Goal: Task Accomplishment & Management: Manage account settings

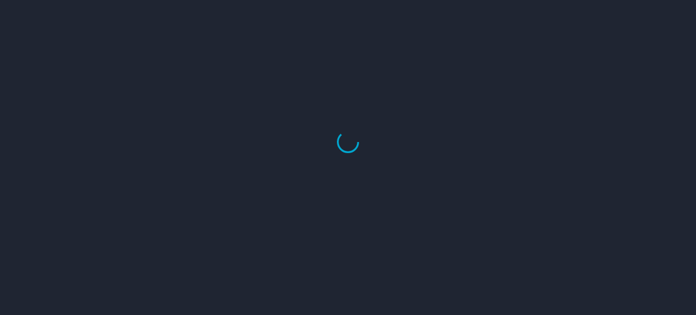
select select "US"
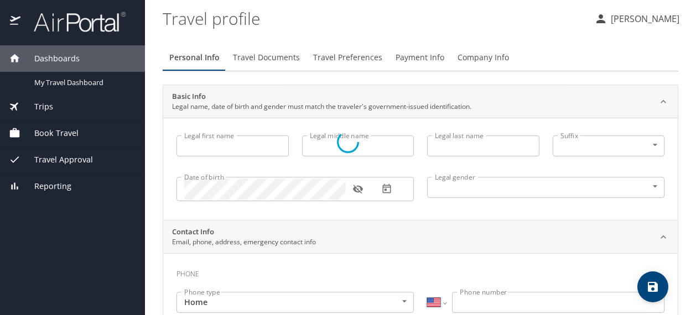
click at [626, 17] on div at bounding box center [348, 141] width 696 height 347
click at [625, 16] on div at bounding box center [348, 141] width 696 height 347
click at [607, 18] on div at bounding box center [348, 141] width 696 height 347
click at [73, 24] on div at bounding box center [348, 141] width 696 height 347
click at [107, 25] on div at bounding box center [348, 141] width 696 height 347
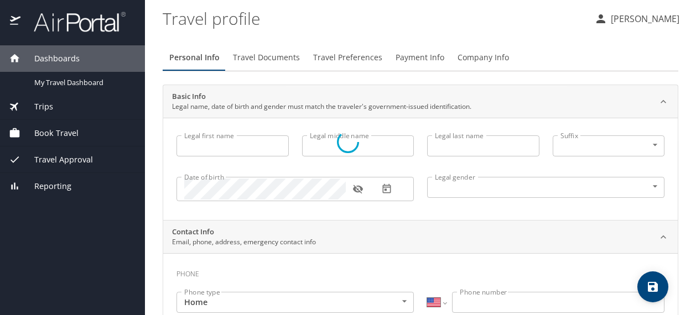
click at [107, 25] on div at bounding box center [348, 141] width 696 height 347
click at [46, 192] on div at bounding box center [348, 141] width 696 height 347
click at [51, 187] on div at bounding box center [348, 141] width 696 height 347
click at [76, 141] on div at bounding box center [348, 141] width 696 height 347
click at [52, 108] on div at bounding box center [348, 141] width 696 height 347
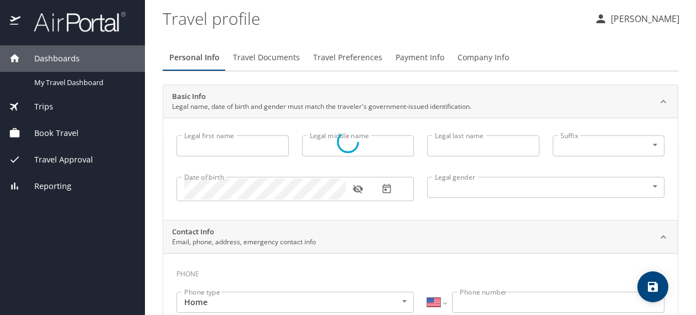
click at [60, 66] on div at bounding box center [348, 141] width 696 height 347
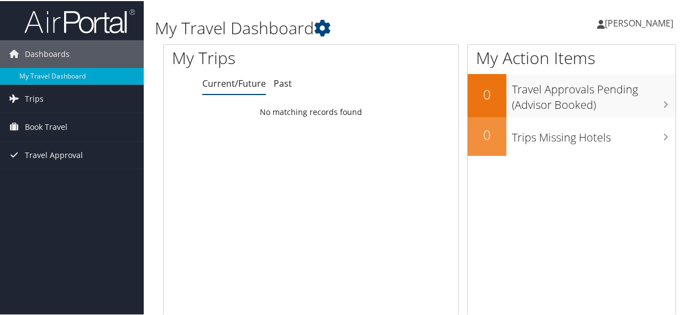
click at [644, 15] on link "[PERSON_NAME]" at bounding box center [640, 22] width 87 height 33
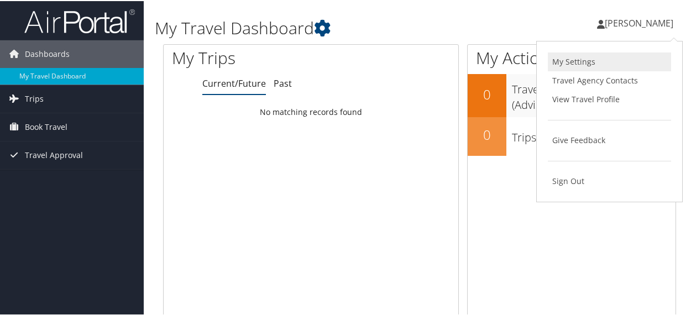
click at [593, 67] on link "My Settings" at bounding box center [609, 60] width 123 height 19
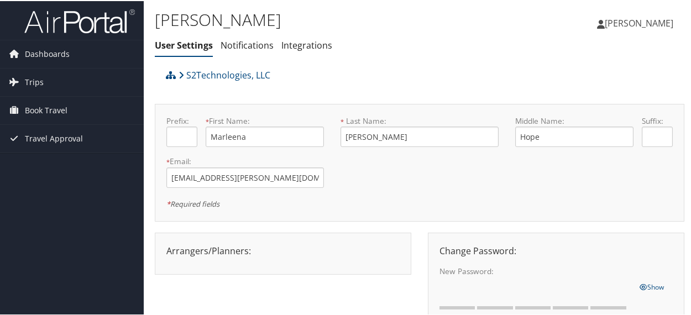
click at [638, 25] on span "[PERSON_NAME]" at bounding box center [639, 22] width 69 height 12
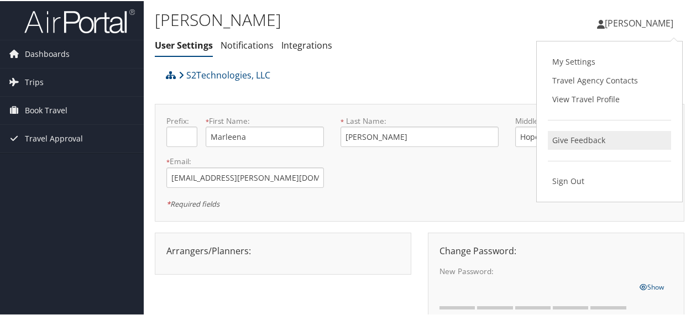
click at [586, 145] on link "Give Feedback" at bounding box center [609, 139] width 123 height 19
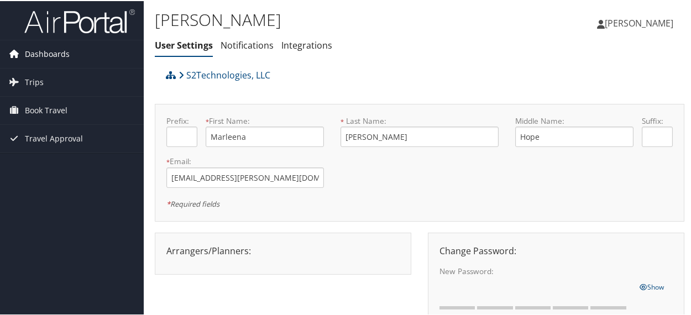
click at [79, 53] on link "Dashboards" at bounding box center [72, 53] width 144 height 28
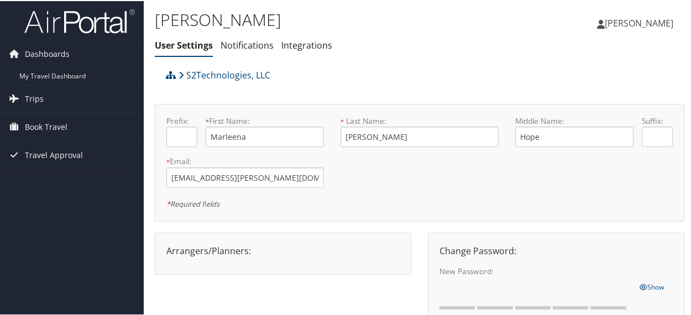
click at [108, 28] on img at bounding box center [79, 20] width 111 height 26
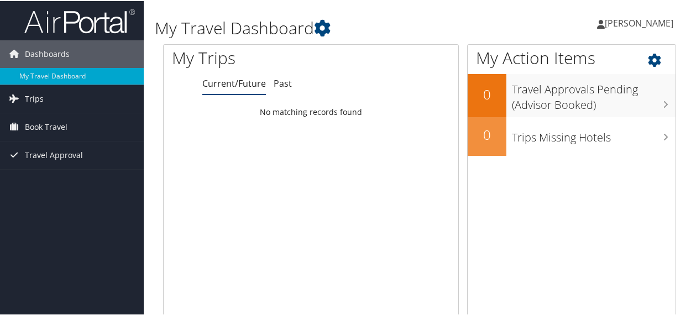
click at [655, 62] on icon at bounding box center [664, 56] width 33 height 19
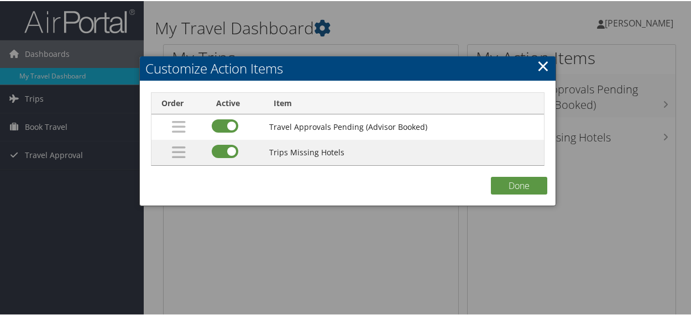
click at [540, 66] on link "×" at bounding box center [543, 65] width 13 height 22
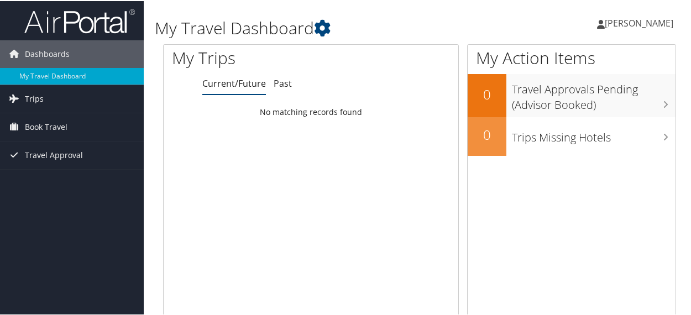
click at [78, 25] on img at bounding box center [79, 20] width 111 height 26
click at [638, 25] on span "[PERSON_NAME]" at bounding box center [639, 22] width 69 height 12
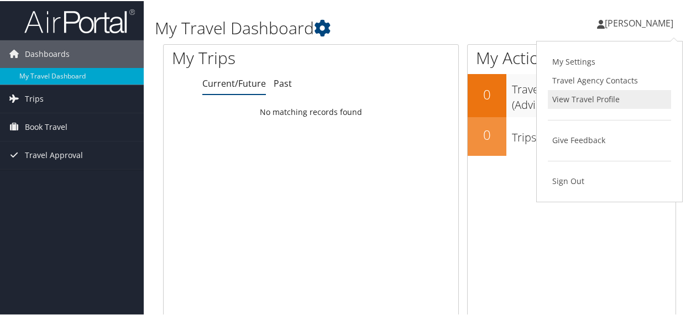
click at [604, 102] on link "View Travel Profile" at bounding box center [609, 98] width 123 height 19
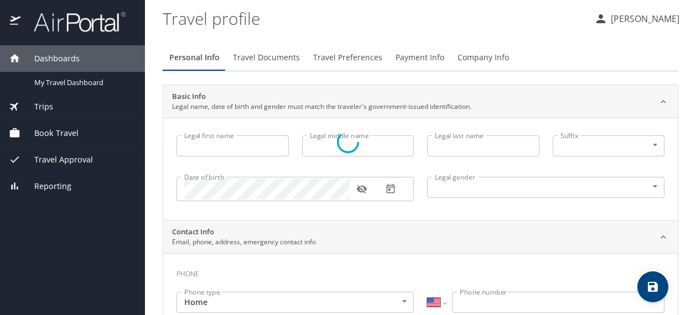
select select "US"
click at [306, 34] on div at bounding box center [348, 141] width 696 height 347
click at [262, 59] on div at bounding box center [348, 141] width 696 height 347
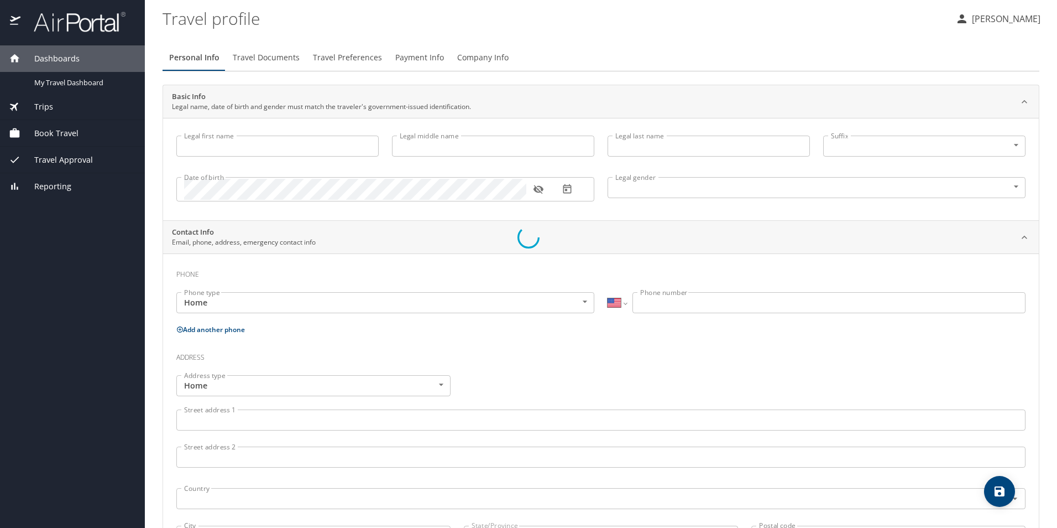
click at [315, 144] on div at bounding box center [528, 237] width 1057 height 580
click at [480, 161] on div at bounding box center [528, 237] width 1057 height 580
drag, startPoint x: 1052, startPoint y: 122, endPoint x: 1054, endPoint y: 154, distance: 32.1
click at [695, 154] on div at bounding box center [528, 237] width 1057 height 580
drag, startPoint x: 1054, startPoint y: 154, endPoint x: 1059, endPoint y: 125, distance: 29.8
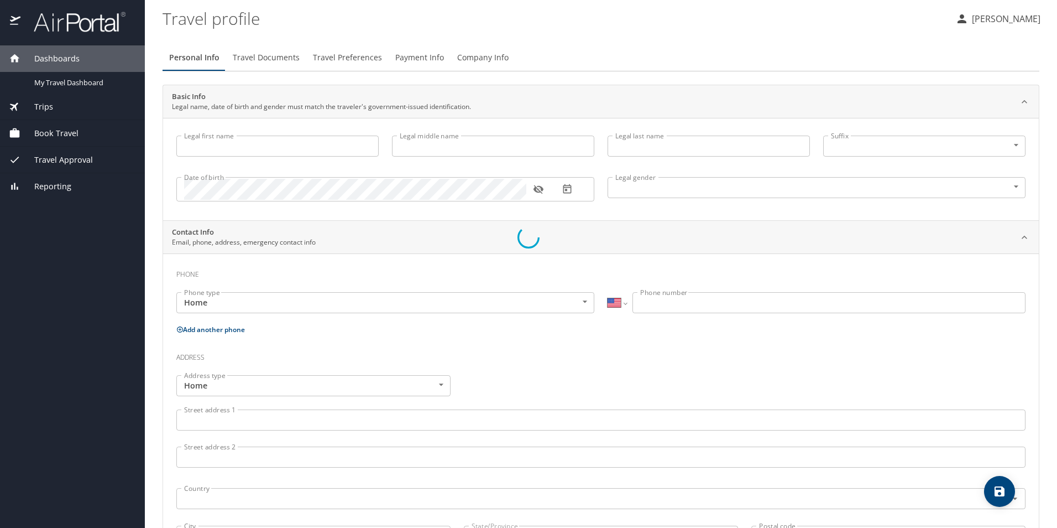
click at [695, 125] on html "Dashboards My Travel Dashboard Trips Current / Future Trips Past Trips Trips Mi…" at bounding box center [528, 264] width 1057 height 528
drag, startPoint x: 1055, startPoint y: 79, endPoint x: 1058, endPoint y: 33, distance: 46.0
click at [695, 33] on html "Dashboards My Travel Dashboard Trips Current / Future Trips Past Trips Trips Mi…" at bounding box center [528, 264] width 1057 height 528
drag, startPoint x: 1054, startPoint y: 28, endPoint x: 1041, endPoint y: 84, distance: 57.2
click at [695, 84] on div at bounding box center [528, 237] width 1057 height 580
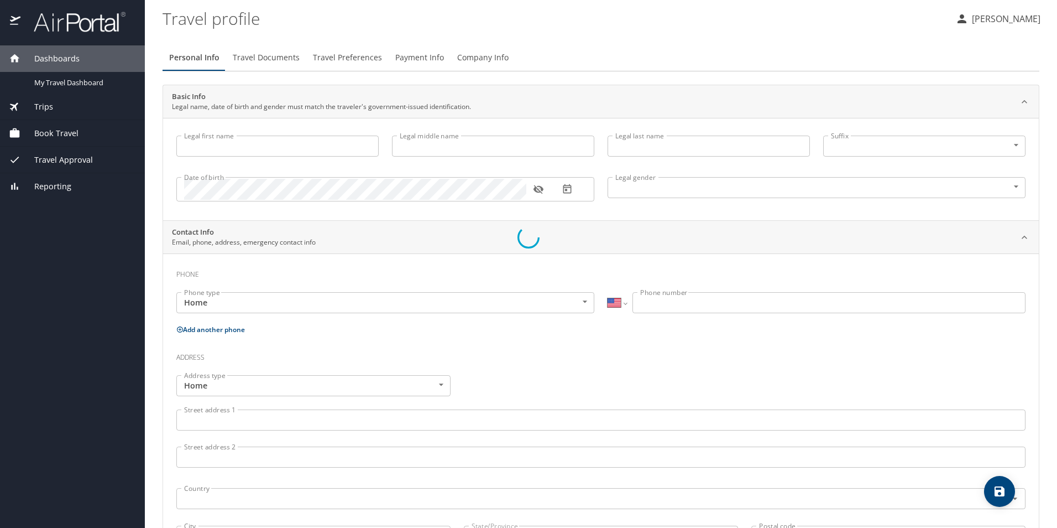
click at [290, 60] on div at bounding box center [528, 237] width 1057 height 580
click at [355, 56] on div at bounding box center [528, 237] width 1057 height 580
click at [425, 49] on div at bounding box center [528, 237] width 1057 height 580
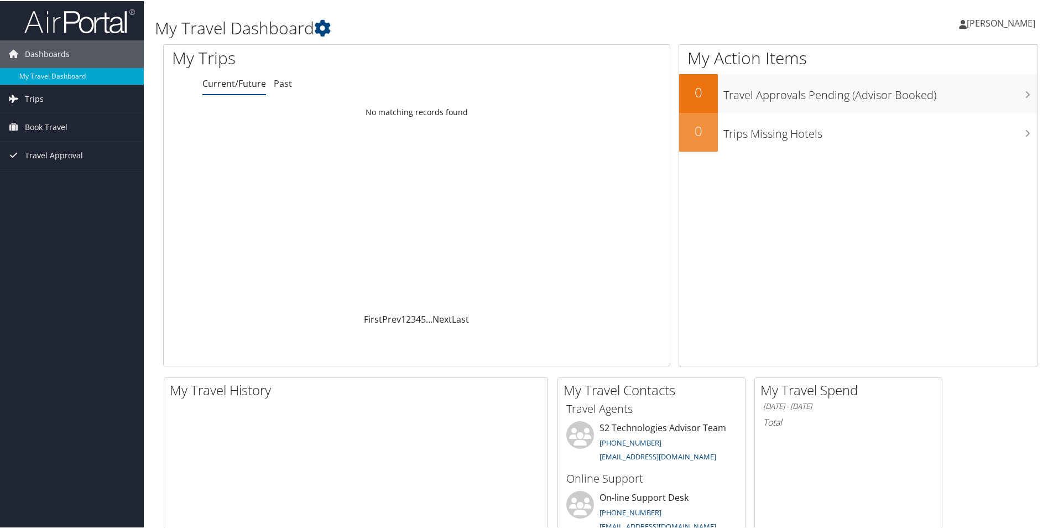
click at [691, 21] on span "[PERSON_NAME]" at bounding box center [1001, 22] width 69 height 12
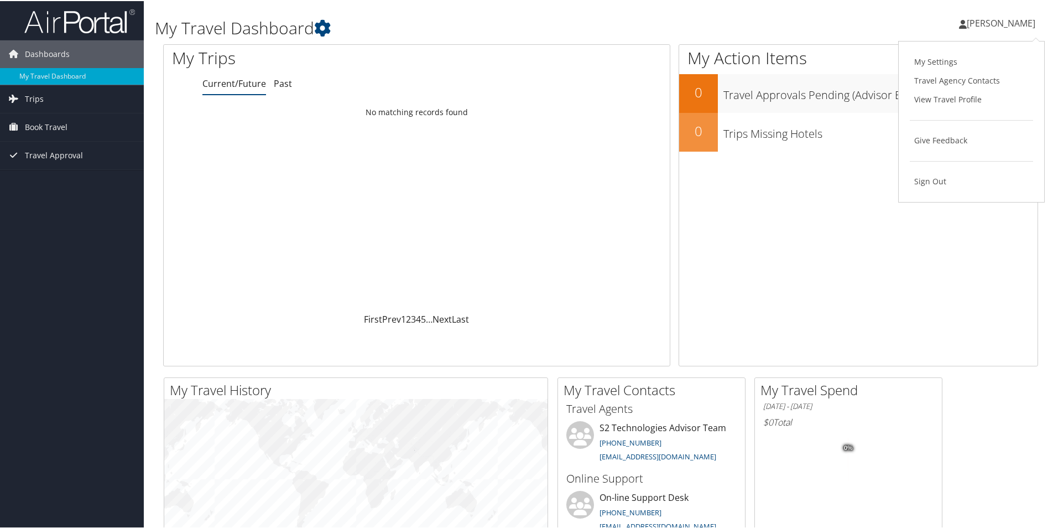
click at [691, 21] on span "Marleena Moxley" at bounding box center [1001, 22] width 69 height 12
click at [319, 22] on icon at bounding box center [322, 27] width 17 height 17
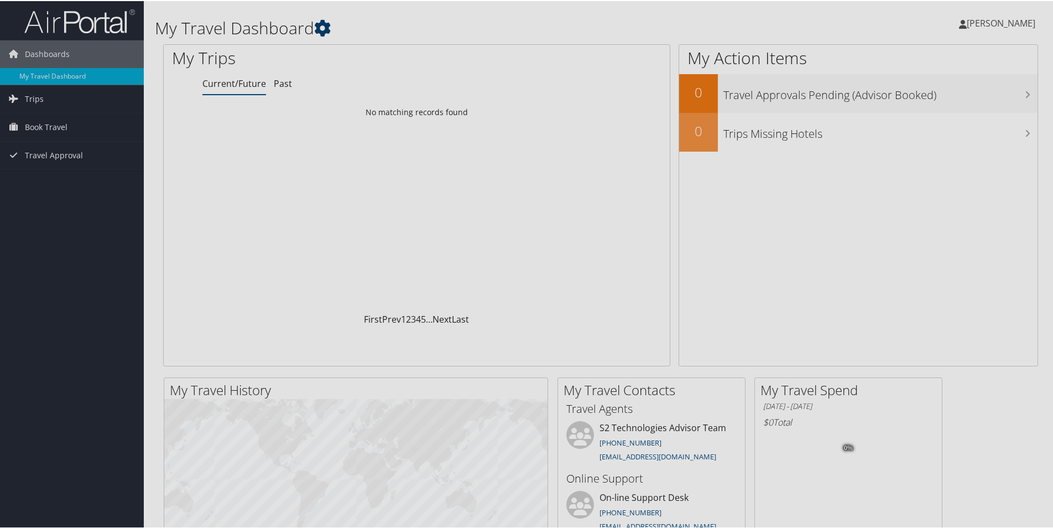
click at [322, 25] on body "Menu Dashboards ► My Travel Dashboard Trips ► Current/Future Trips Past Trips T…" at bounding box center [528, 264] width 1057 height 528
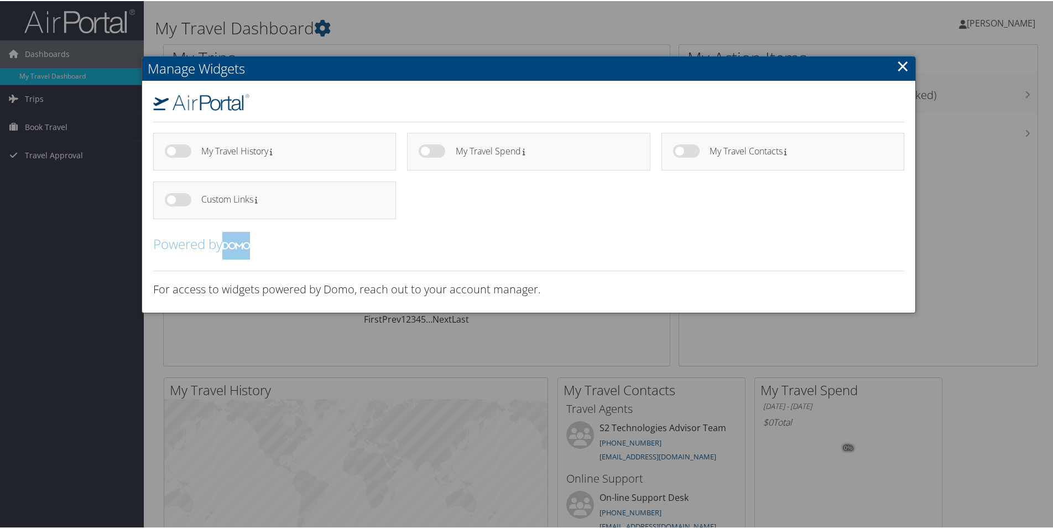
click at [691, 67] on link "×" at bounding box center [902, 65] width 13 height 22
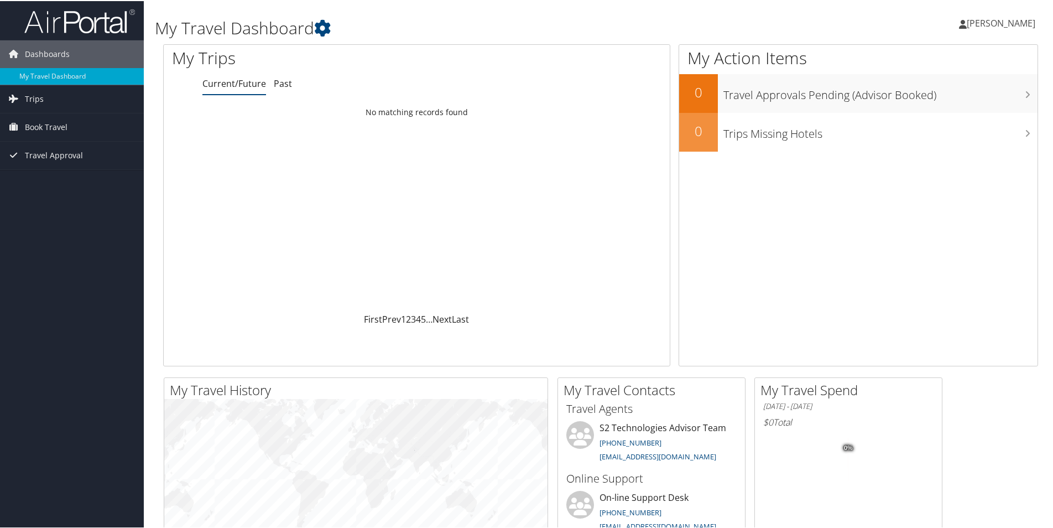
click at [691, 22] on span "[PERSON_NAME]" at bounding box center [1001, 22] width 69 height 12
click at [691, 64] on link "My Settings" at bounding box center [971, 60] width 123 height 19
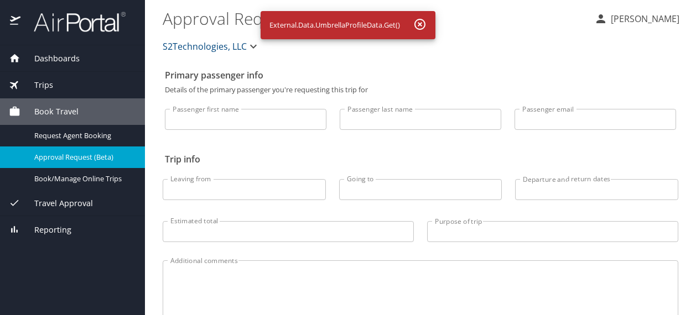
click at [265, 122] on input "Passenger first name" at bounding box center [245, 119] width 161 height 21
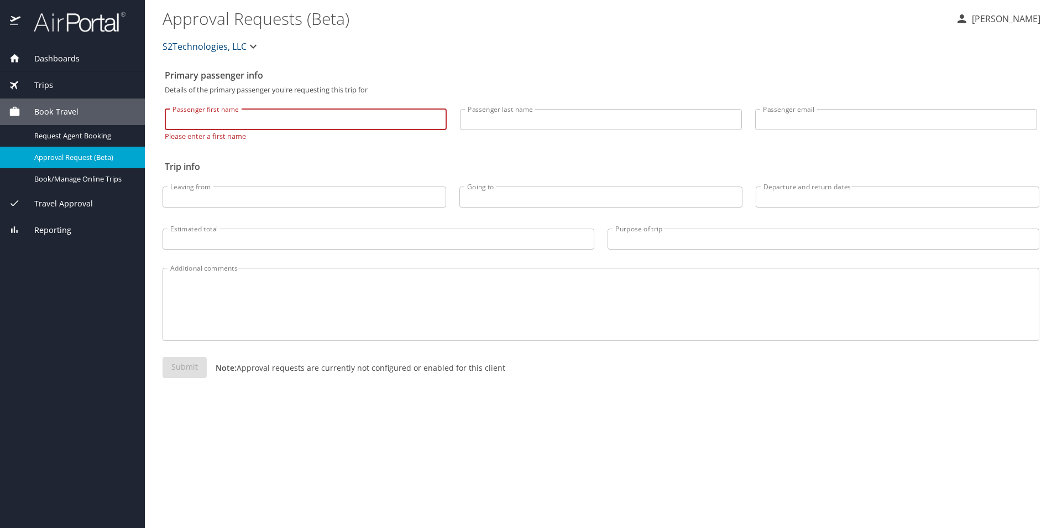
click at [263, 124] on input "Passenger first name" at bounding box center [306, 119] width 282 height 21
click at [254, 297] on textarea "Additional comments" at bounding box center [601, 304] width 862 height 53
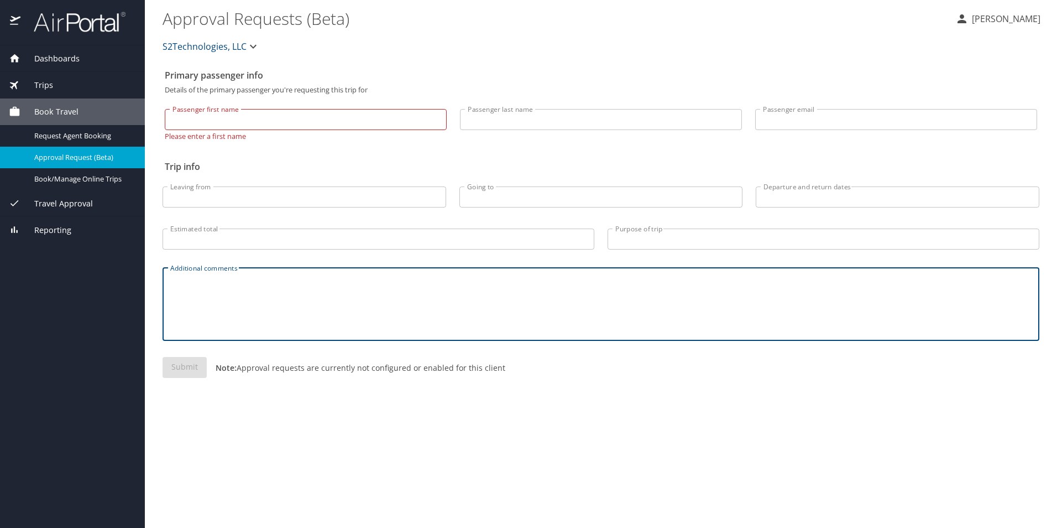
click at [189, 315] on div "Submit Note: Approval requests are currently not configured or enabled for this…" at bounding box center [601, 376] width 877 height 39
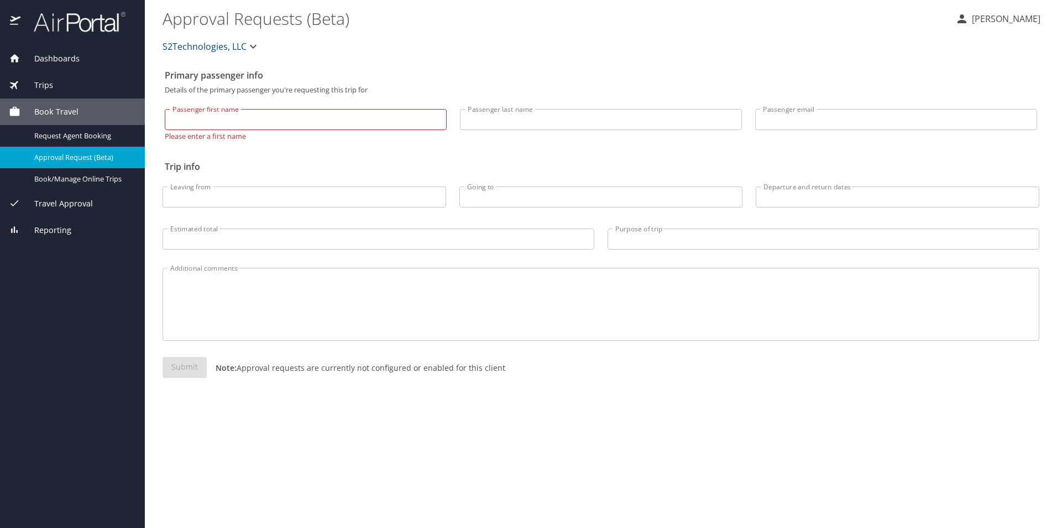
click at [189, 315] on div "Submit Note: Approval requests are currently not configured or enabled for this…" at bounding box center [601, 376] width 877 height 39
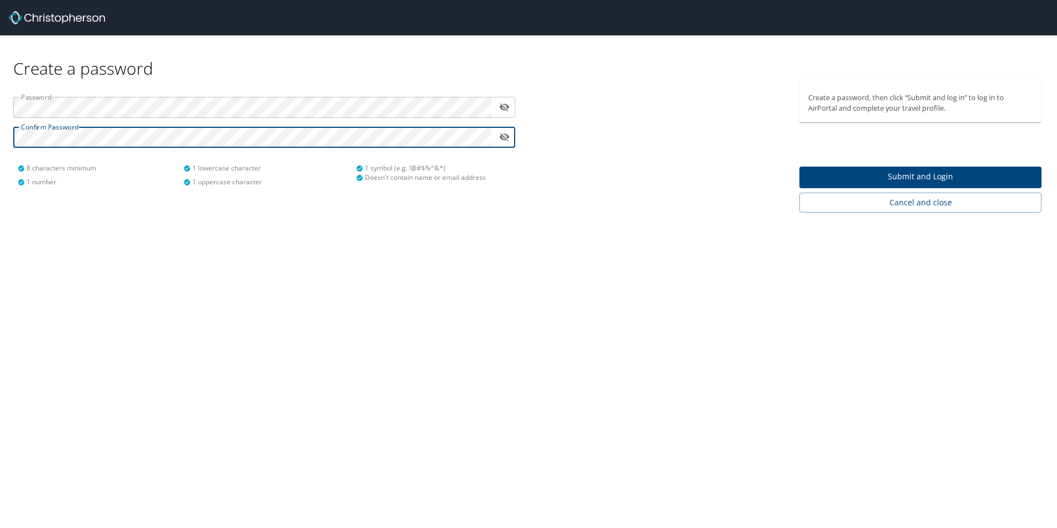
click at [884, 178] on span "Submit and Login" at bounding box center [921, 177] width 225 height 14
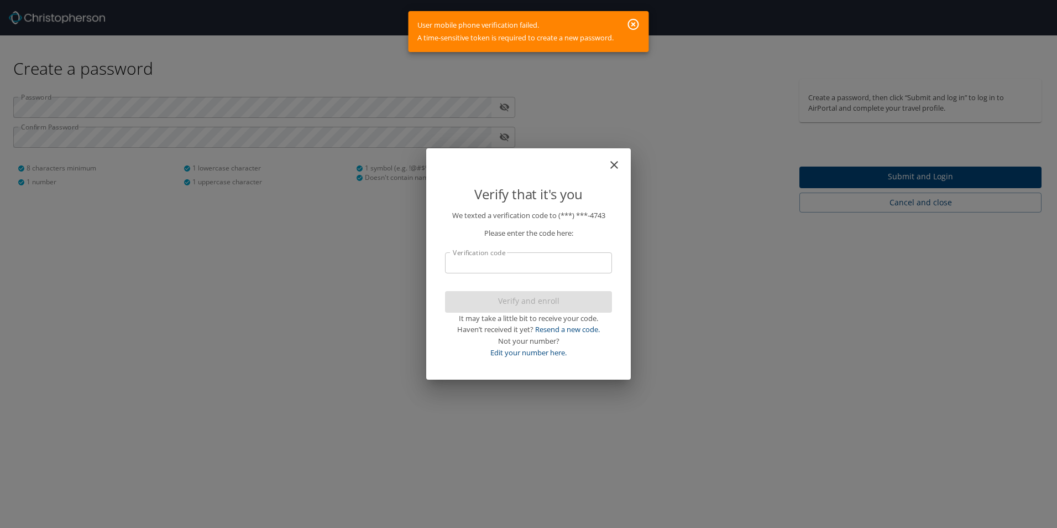
click at [542, 267] on input "Verification code" at bounding box center [528, 262] width 167 height 21
click at [546, 353] on link "Edit your number here." at bounding box center [529, 352] width 76 height 10
select select "US"
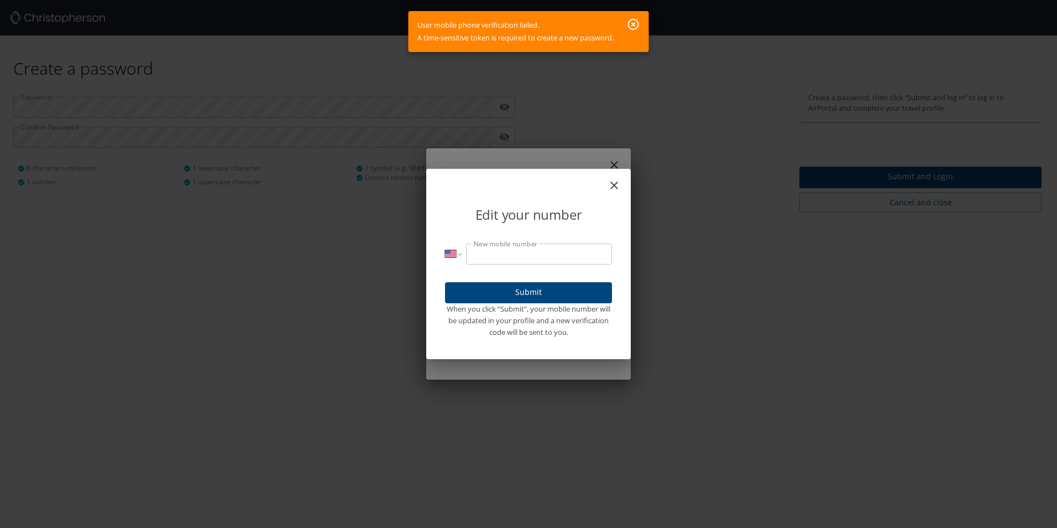
click at [617, 182] on icon "close" at bounding box center [614, 185] width 13 height 13
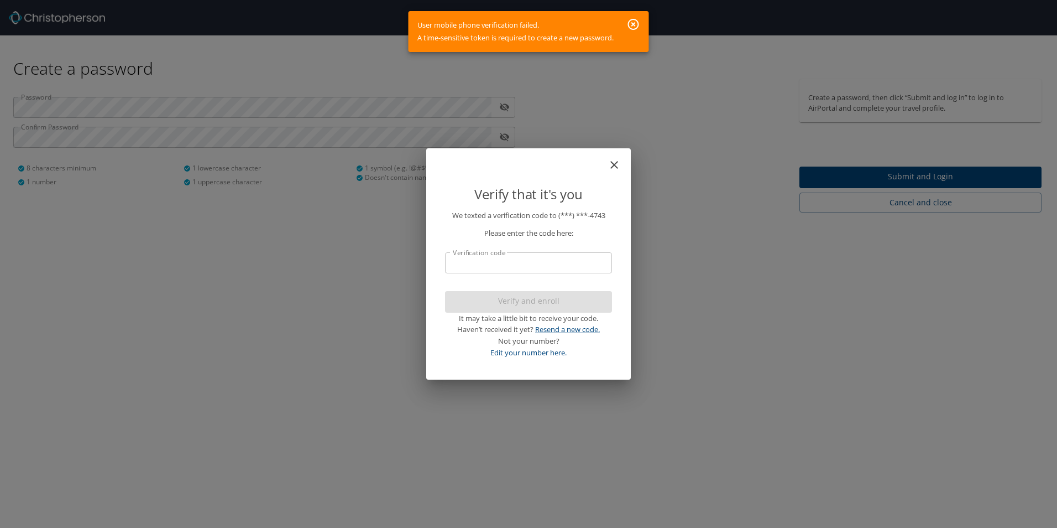
click at [576, 327] on link "Resend a new code." at bounding box center [567, 329] width 65 height 10
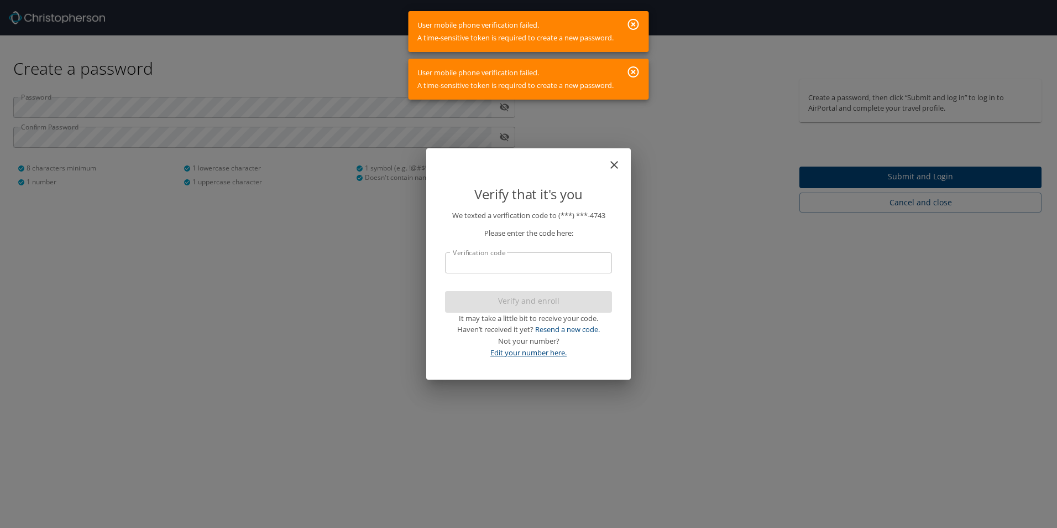
click at [553, 357] on link "Edit your number here." at bounding box center [529, 352] width 76 height 10
select select "US"
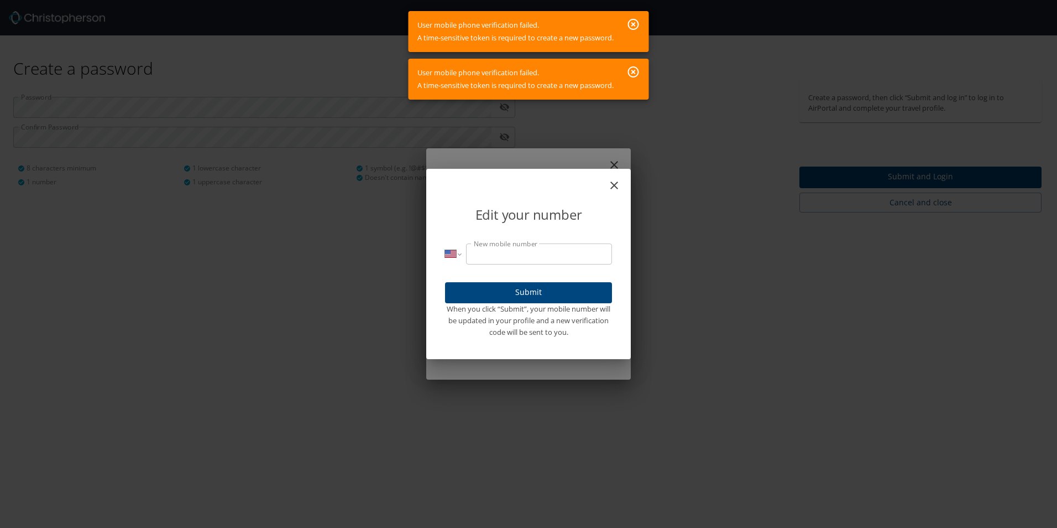
click at [531, 252] on input "New mobile number" at bounding box center [539, 253] width 146 height 21
type input "[PHONE_NUMBER]"
click at [538, 291] on span "Submit" at bounding box center [528, 292] width 149 height 14
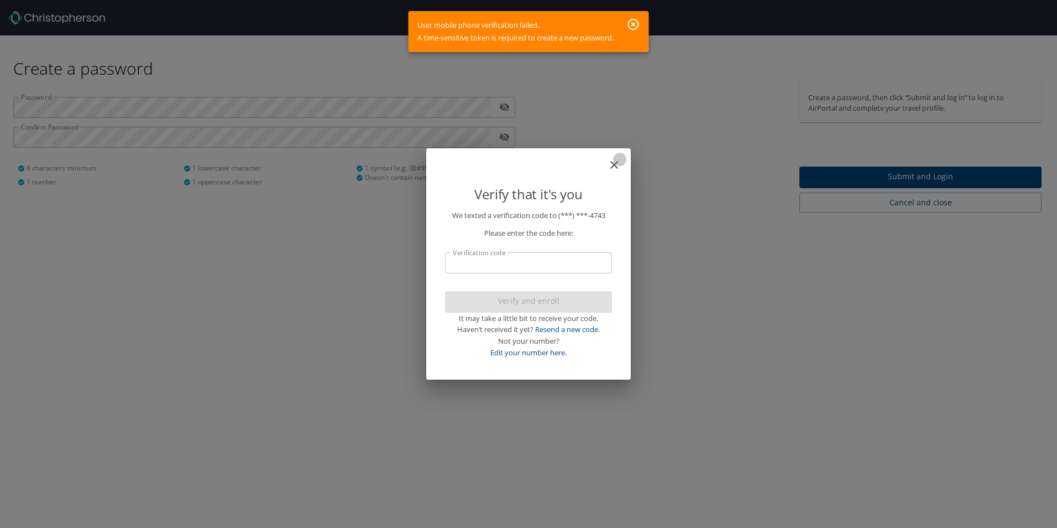
click at [613, 166] on icon "close" at bounding box center [615, 165] width 8 height 8
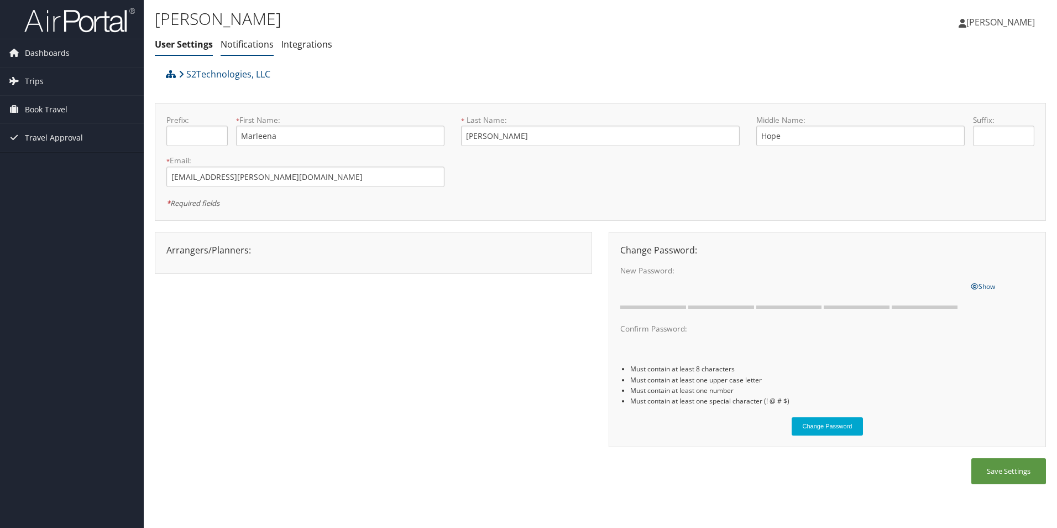
click at [261, 44] on link "Notifications" at bounding box center [247, 44] width 53 height 12
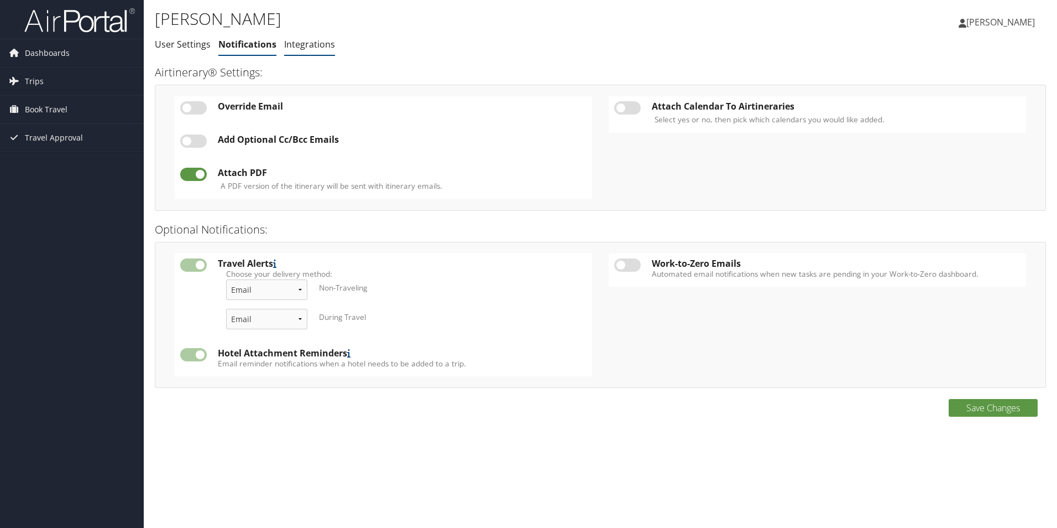
click at [308, 50] on link "Integrations" at bounding box center [309, 44] width 51 height 12
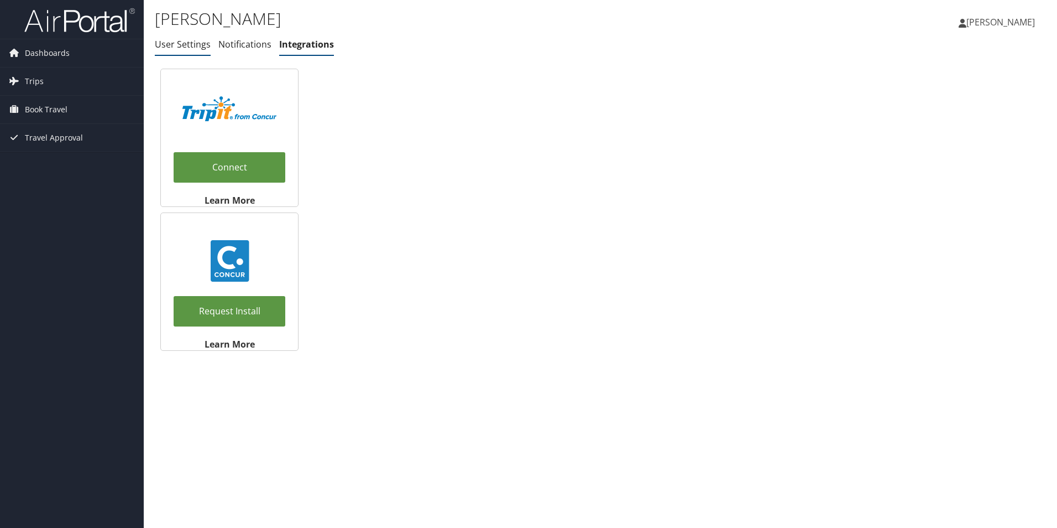
click at [176, 43] on link "User Settings" at bounding box center [183, 44] width 56 height 12
click at [192, 49] on link "User Settings" at bounding box center [183, 44] width 56 height 12
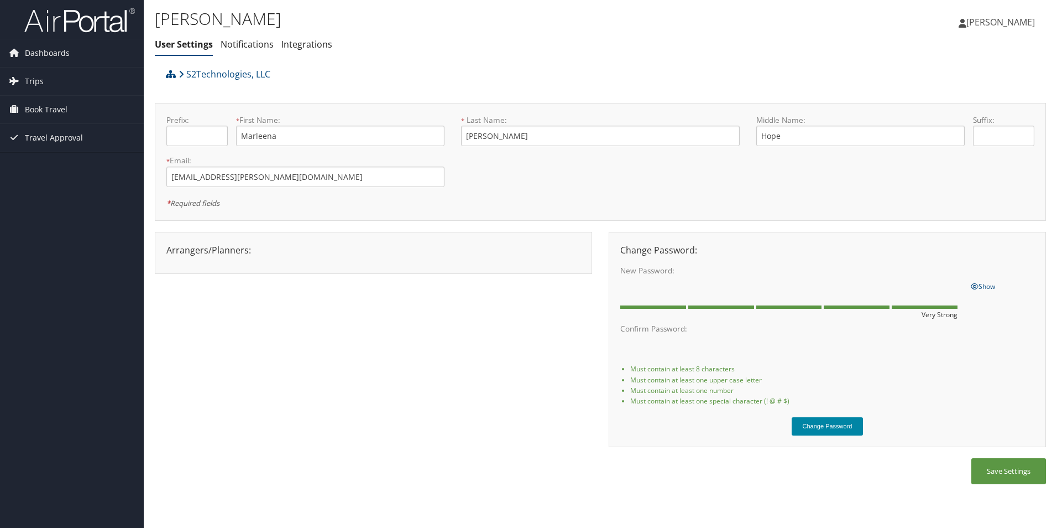
click at [840, 427] on button "Change Password" at bounding box center [828, 426] width 72 height 18
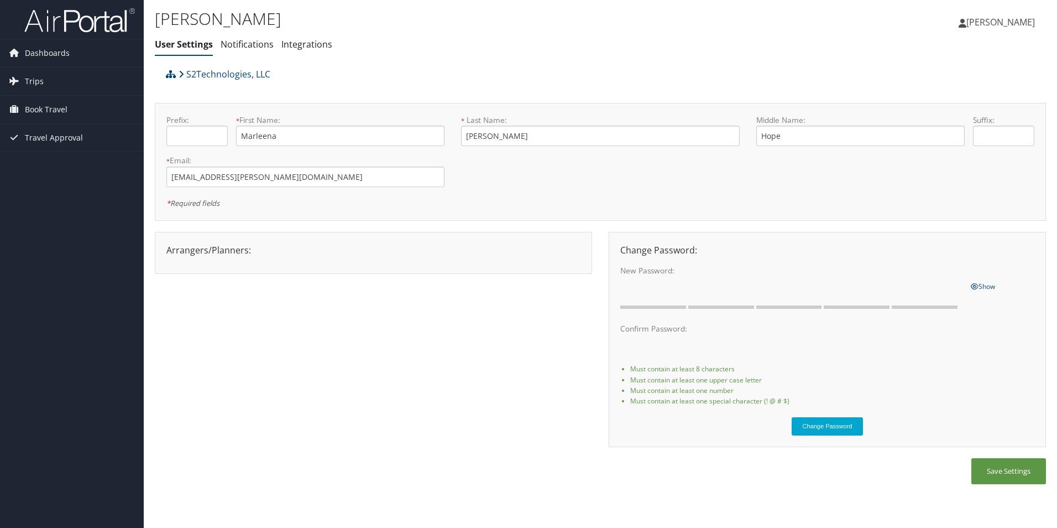
click at [994, 28] on link "[PERSON_NAME]" at bounding box center [1002, 22] width 87 height 33
click at [928, 181] on link "Sign Out" at bounding box center [972, 180] width 123 height 19
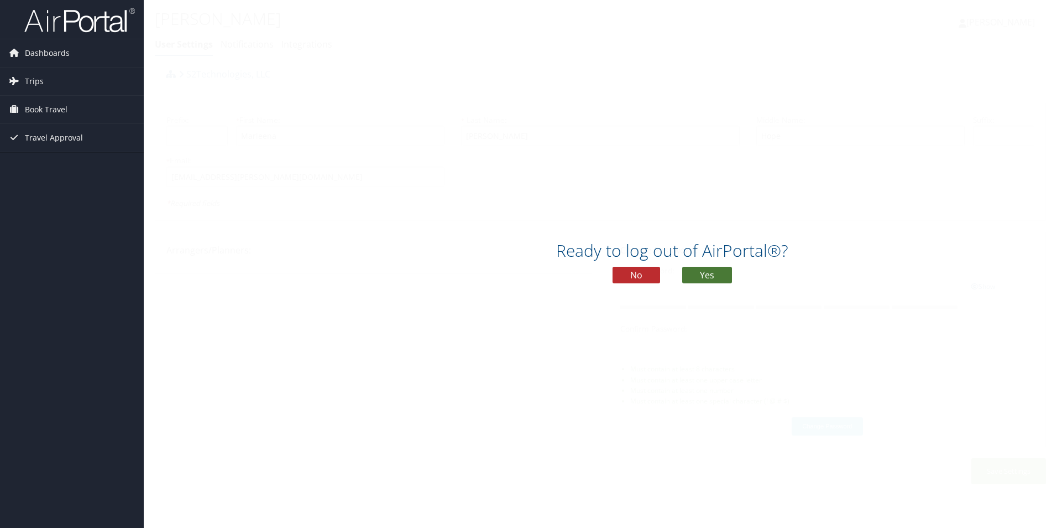
click at [701, 273] on button "Yes" at bounding box center [707, 275] width 50 height 17
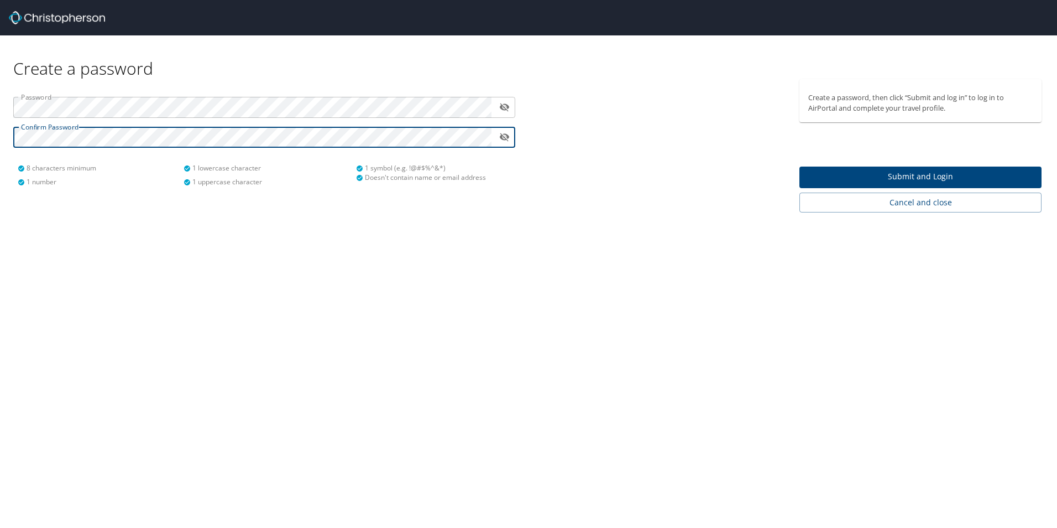
click at [869, 172] on span "Submit and Login" at bounding box center [921, 177] width 225 height 14
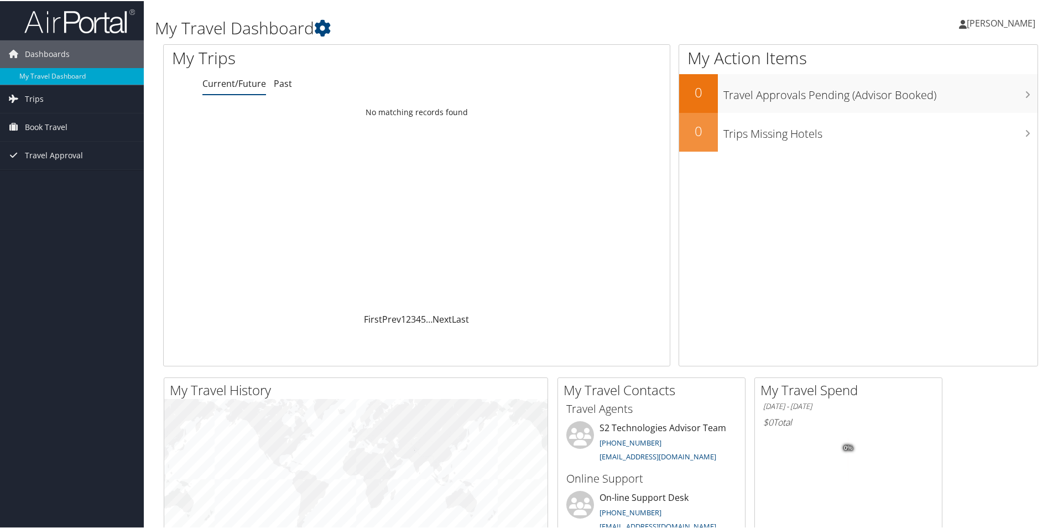
click at [1008, 19] on span "[PERSON_NAME]" at bounding box center [1001, 22] width 69 height 12
click at [966, 95] on link "View Travel Profile" at bounding box center [971, 98] width 123 height 19
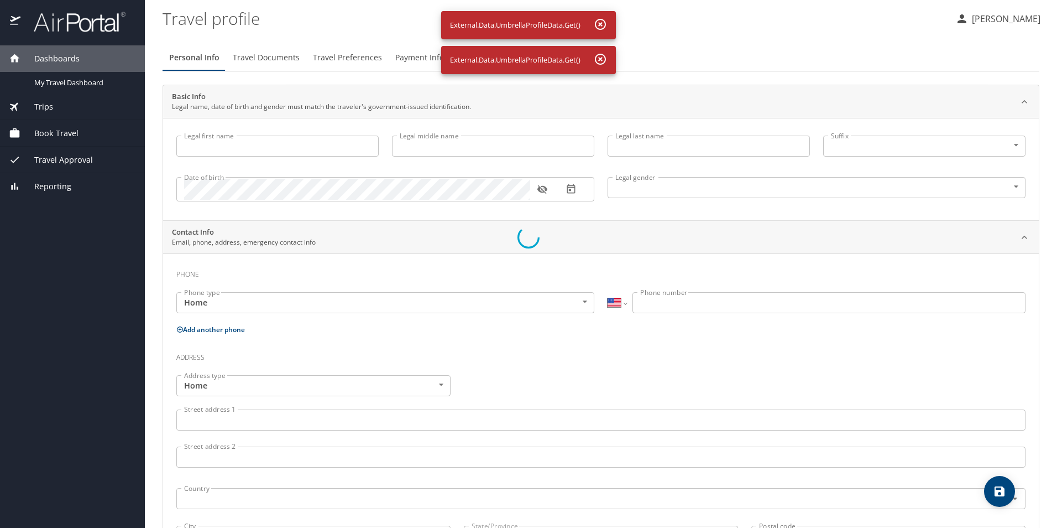
select select "US"
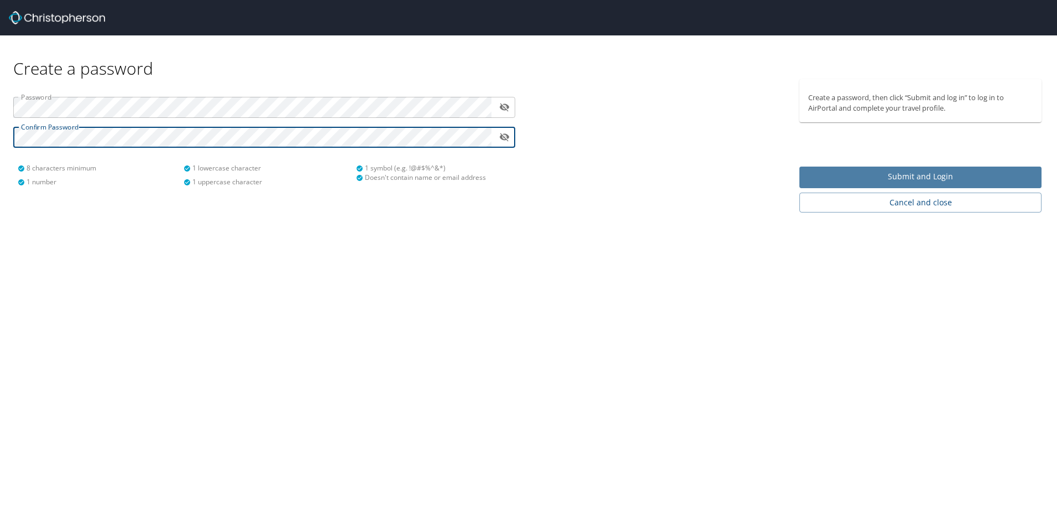
click at [852, 176] on span "Submit and Login" at bounding box center [921, 177] width 225 height 14
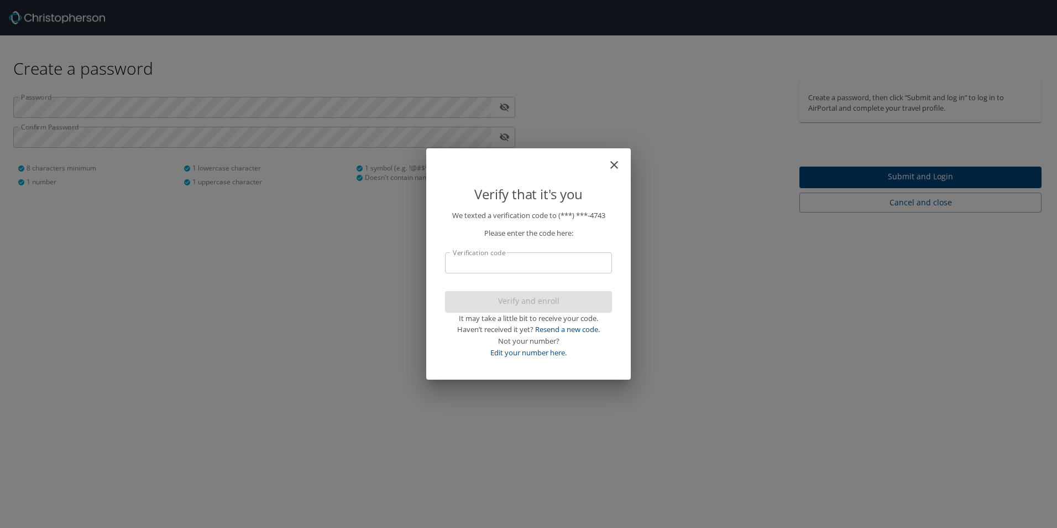
click at [547, 263] on input "Verification code" at bounding box center [528, 262] width 167 height 21
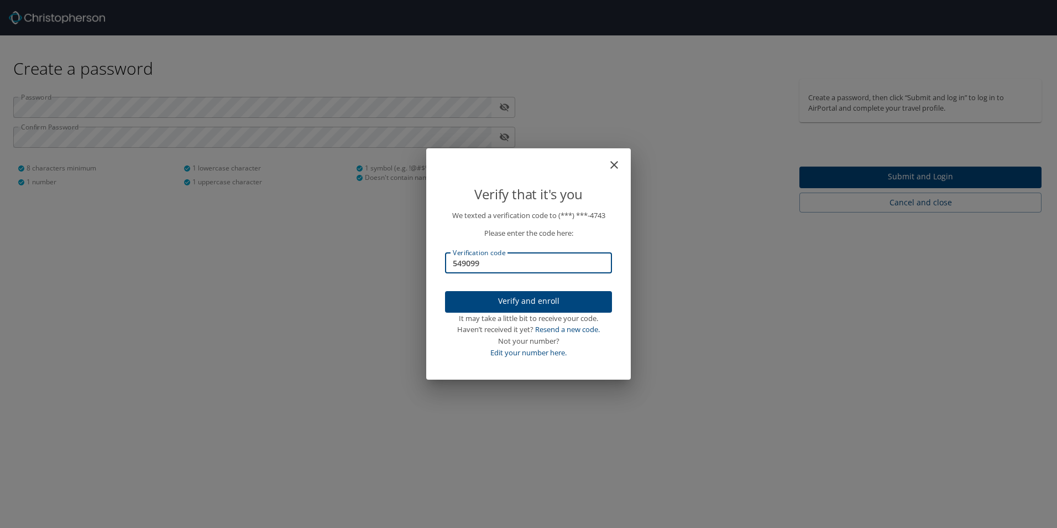
type input "549099"
click at [554, 296] on span "Verify and enroll" at bounding box center [528, 301] width 149 height 14
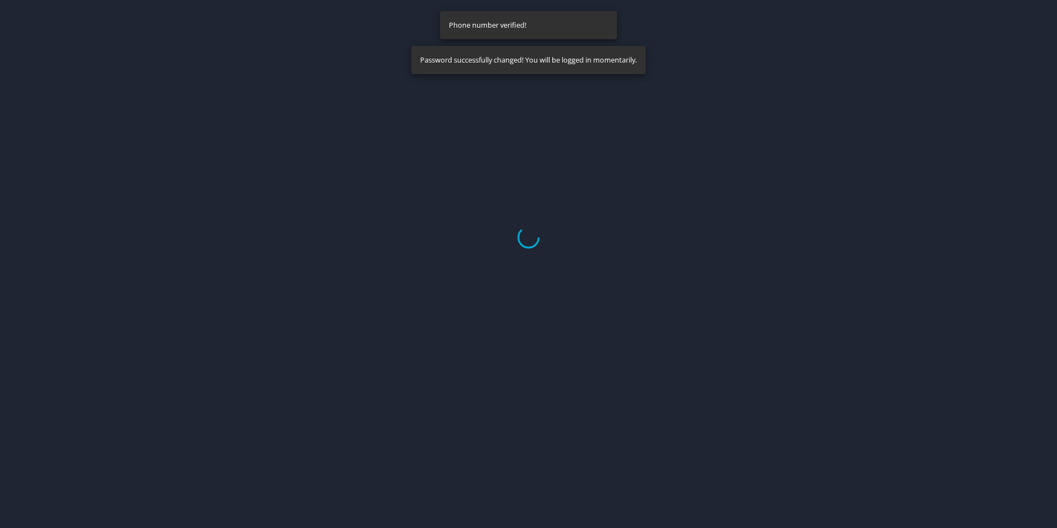
select select "US"
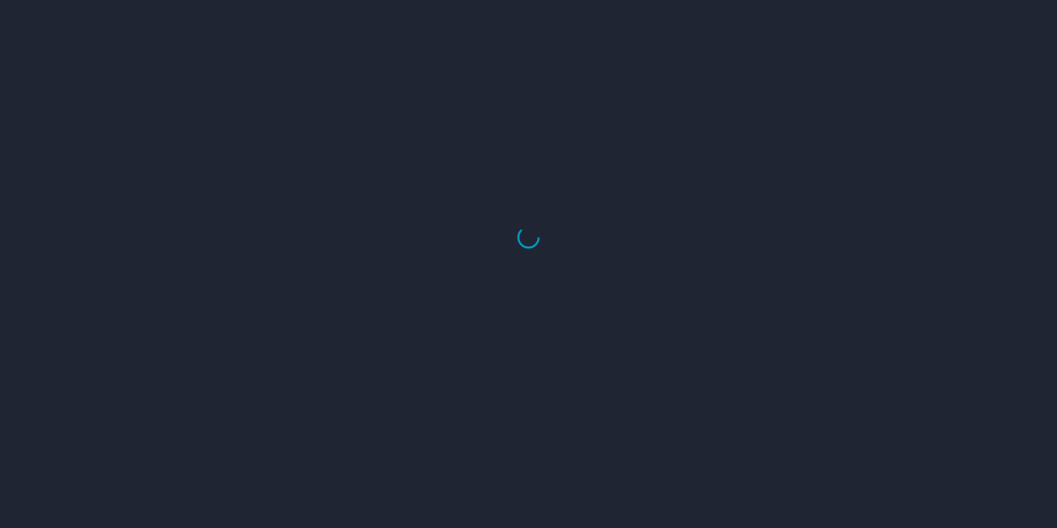
select select "US"
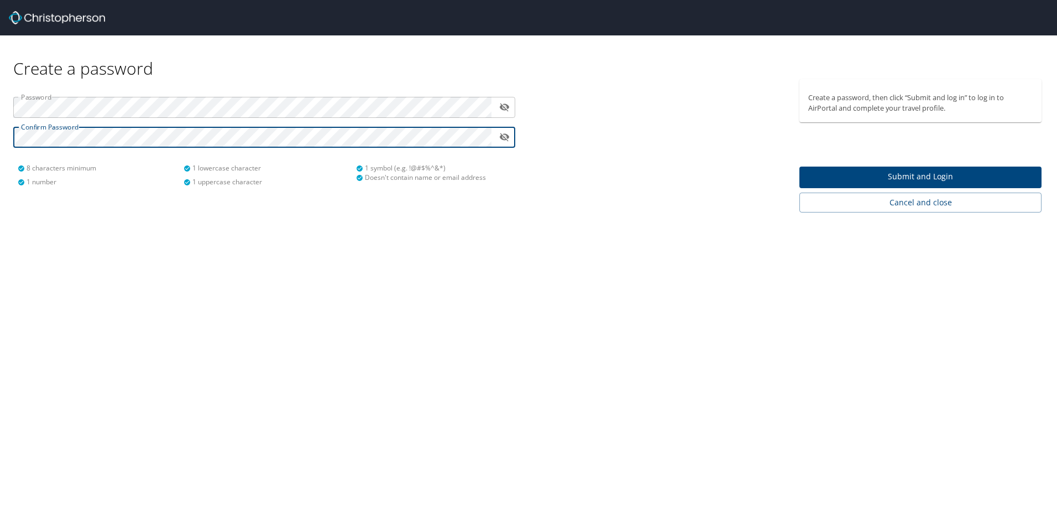
click at [879, 180] on span "Submit and Login" at bounding box center [921, 177] width 225 height 14
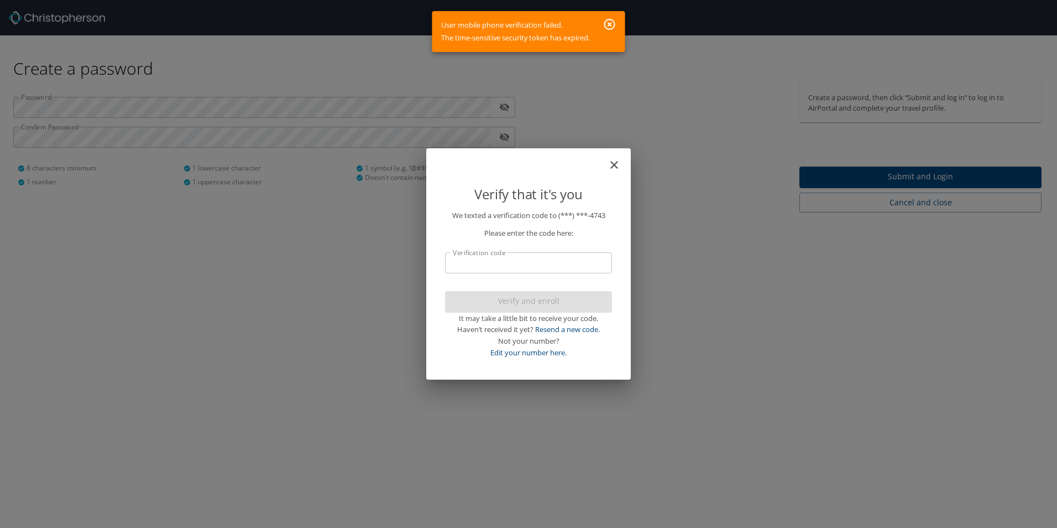
click at [545, 263] on input "Verification code" at bounding box center [528, 262] width 167 height 21
click at [610, 28] on icon "button" at bounding box center [609, 24] width 13 height 13
